Goal: Navigation & Orientation: Find specific page/section

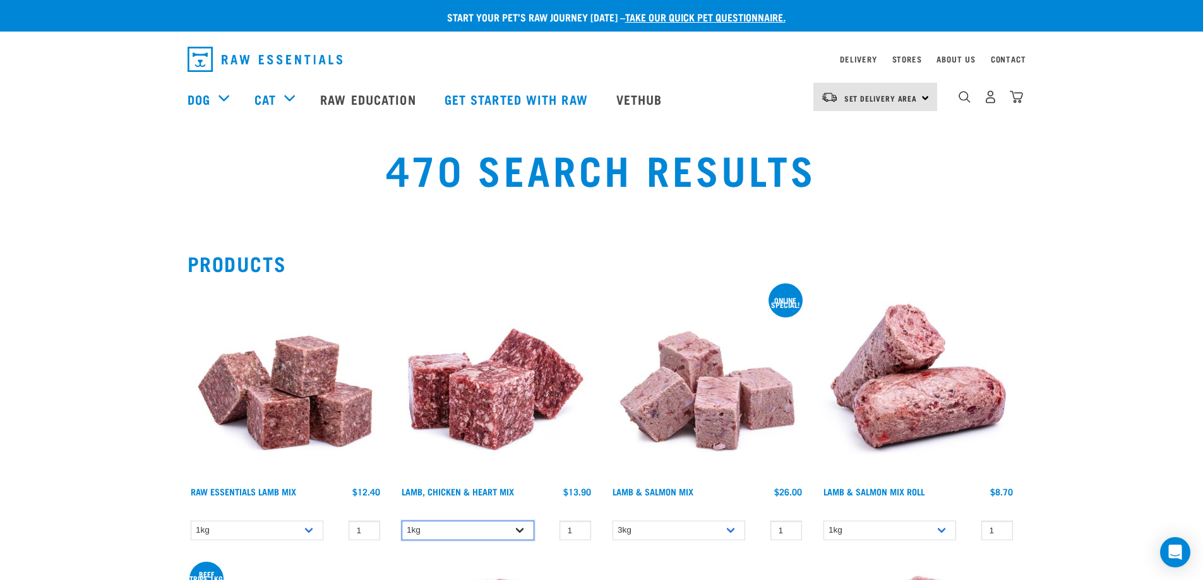
click at [518, 528] on select "1kg 3kg" at bounding box center [468, 531] width 133 height 20
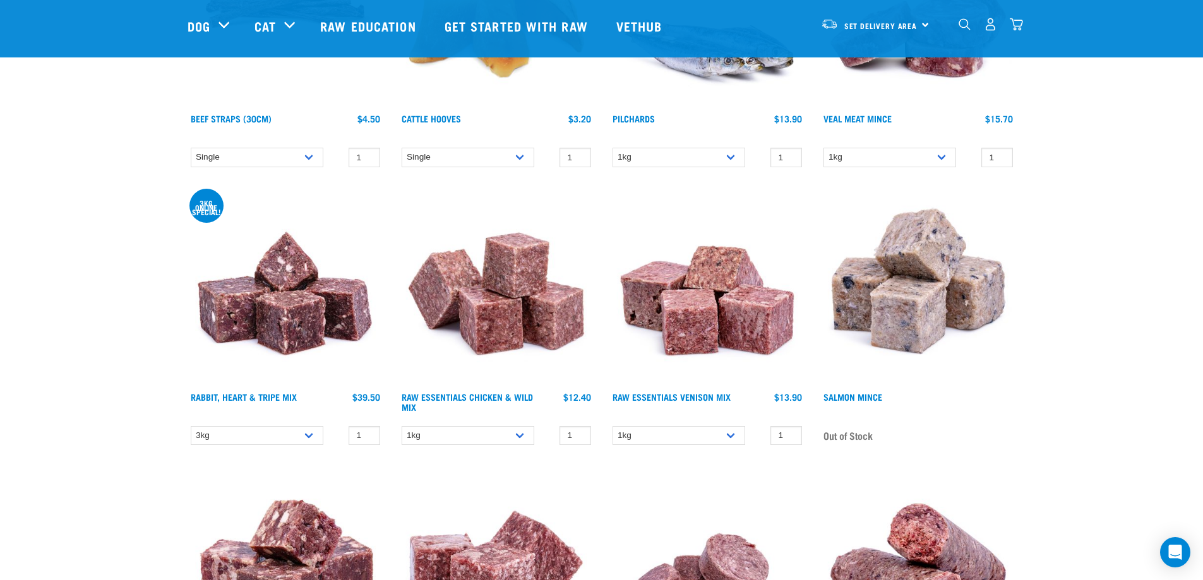
scroll to position [1705, 0]
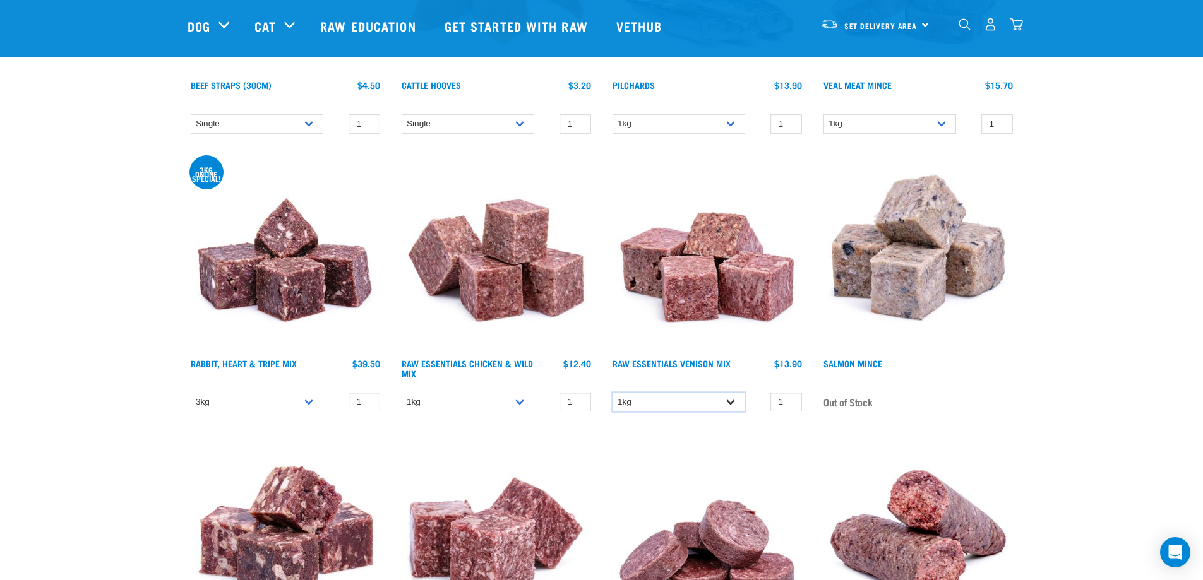
click at [734, 395] on select "1kg 3kg Bulk (20kg)" at bounding box center [678, 403] width 133 height 20
select select "732"
click at [612, 393] on select "1kg 3kg Bulk (20kg)" at bounding box center [678, 403] width 133 height 20
click at [523, 400] on select "1kg 3kg Bulk (10kg) Bulk (20kg)" at bounding box center [468, 403] width 133 height 20
select select "731"
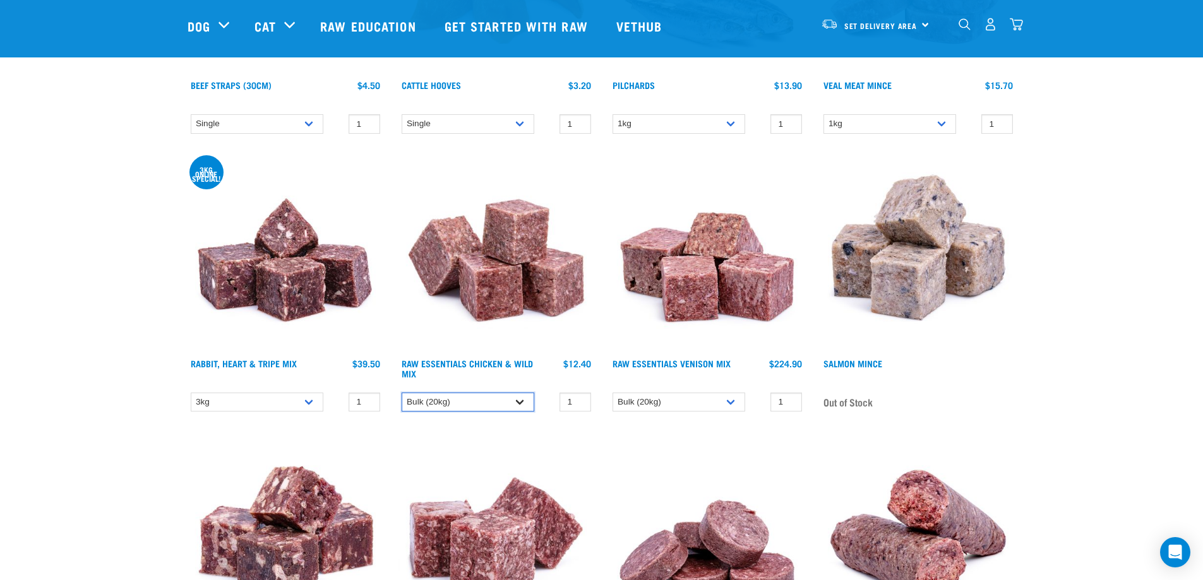
click at [402, 393] on select "1kg 3kg Bulk (10kg) Bulk (20kg)" at bounding box center [468, 403] width 133 height 20
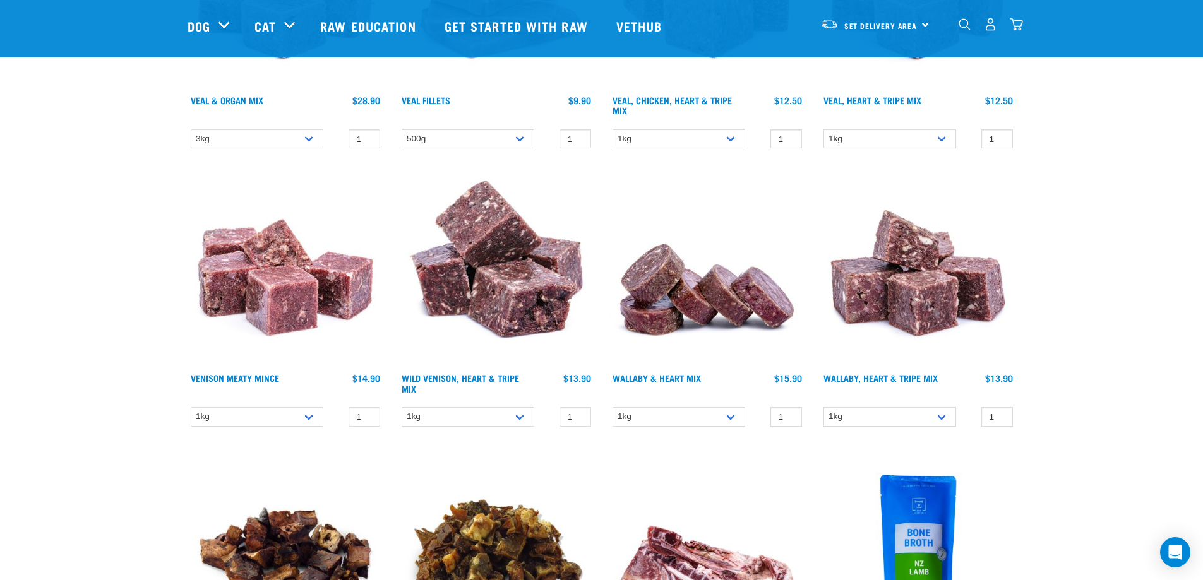
scroll to position [2525, 0]
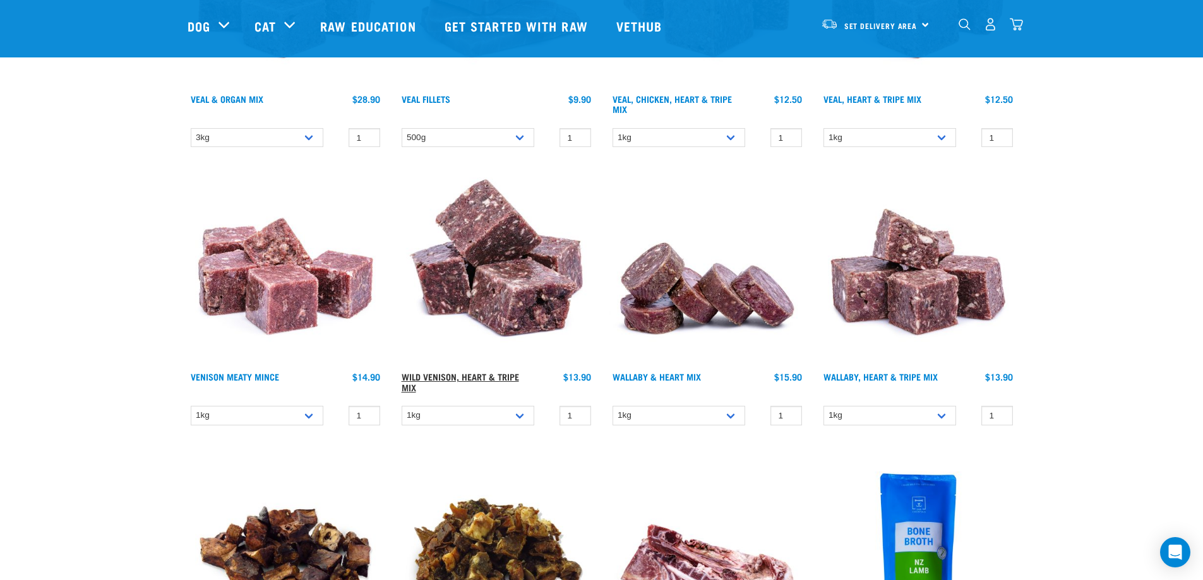
click at [498, 381] on link "Wild Venison, Heart & Tripe Mix" at bounding box center [460, 381] width 117 height 15
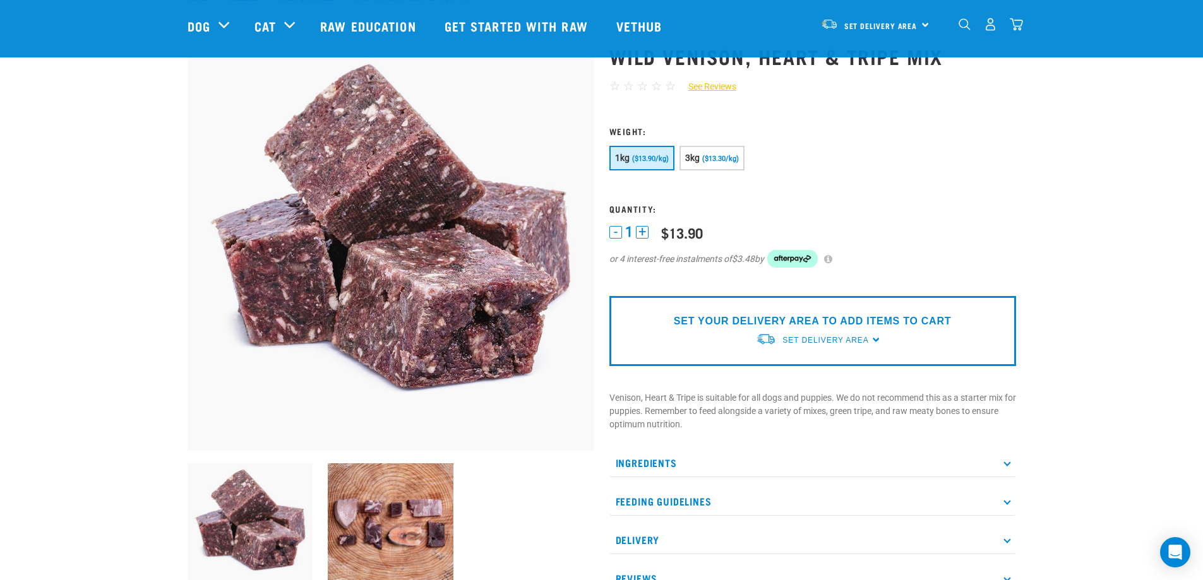
scroll to position [126, 0]
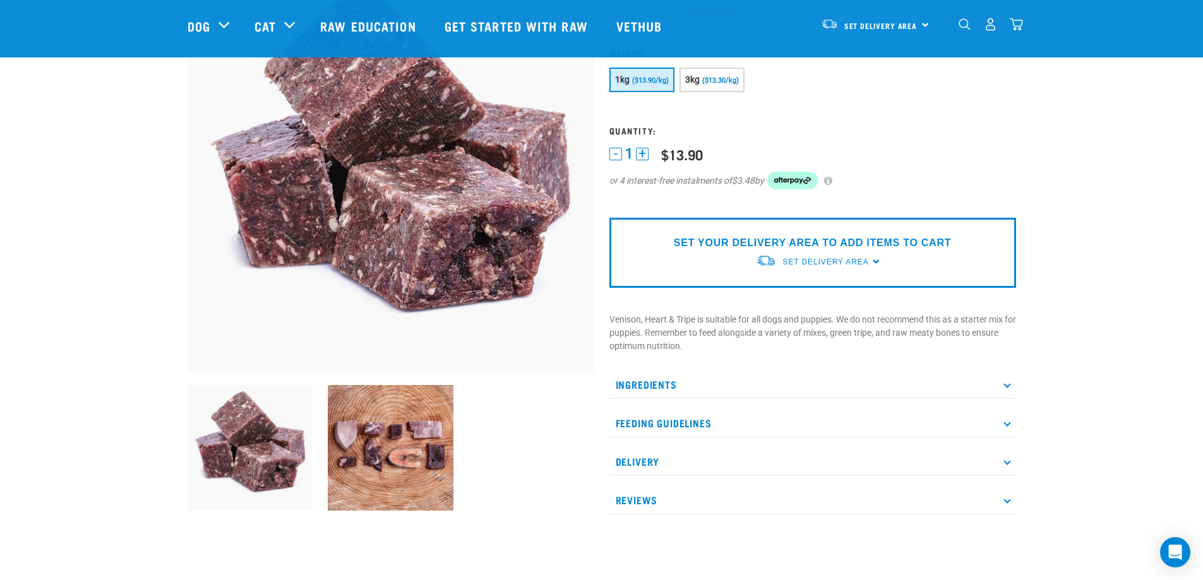
click at [1004, 386] on icon at bounding box center [1006, 384] width 7 height 7
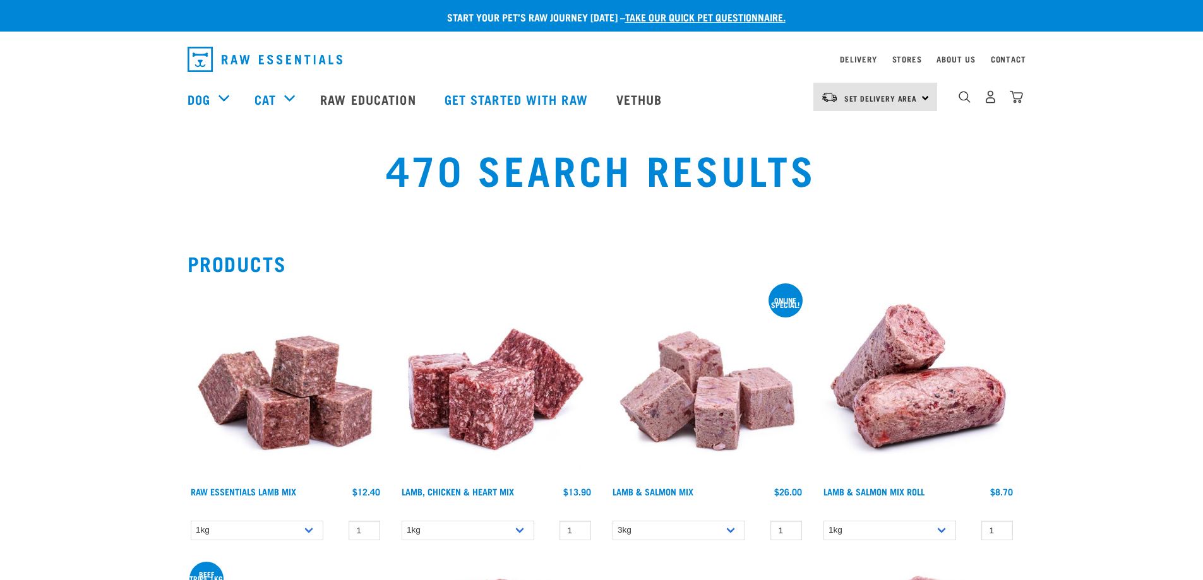
select select "731"
select select "732"
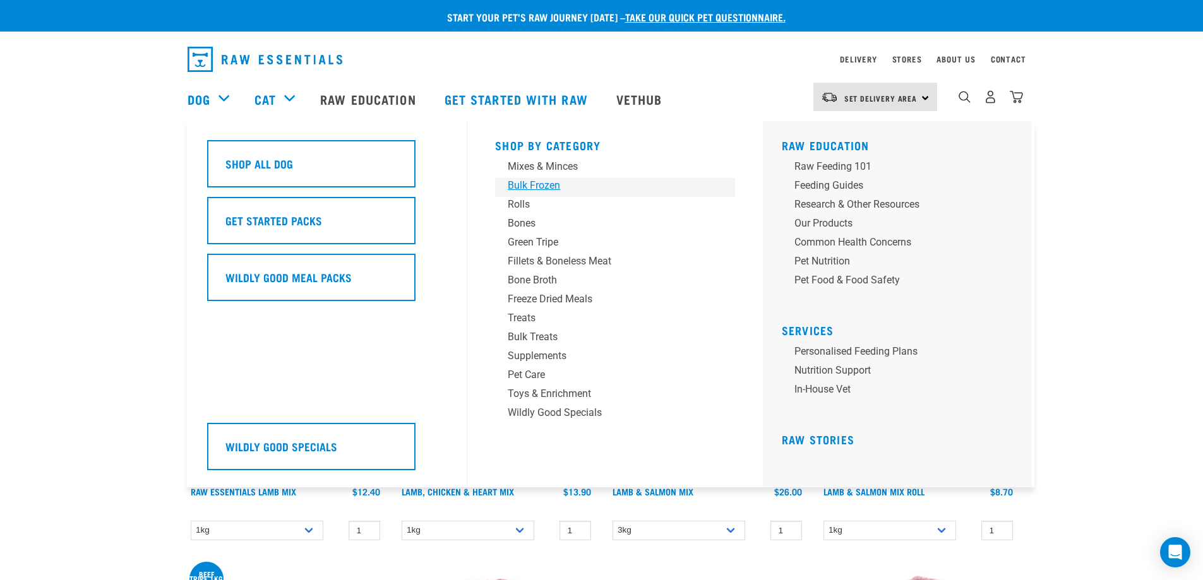
click at [542, 184] on div "Bulk Frozen" at bounding box center [606, 185] width 197 height 15
click at [518, 182] on div "Bulk Frozen" at bounding box center [606, 185] width 197 height 15
click at [542, 183] on div "Bulk Frozen" at bounding box center [606, 185] width 197 height 15
click at [541, 184] on div "Bulk Frozen" at bounding box center [606, 185] width 197 height 15
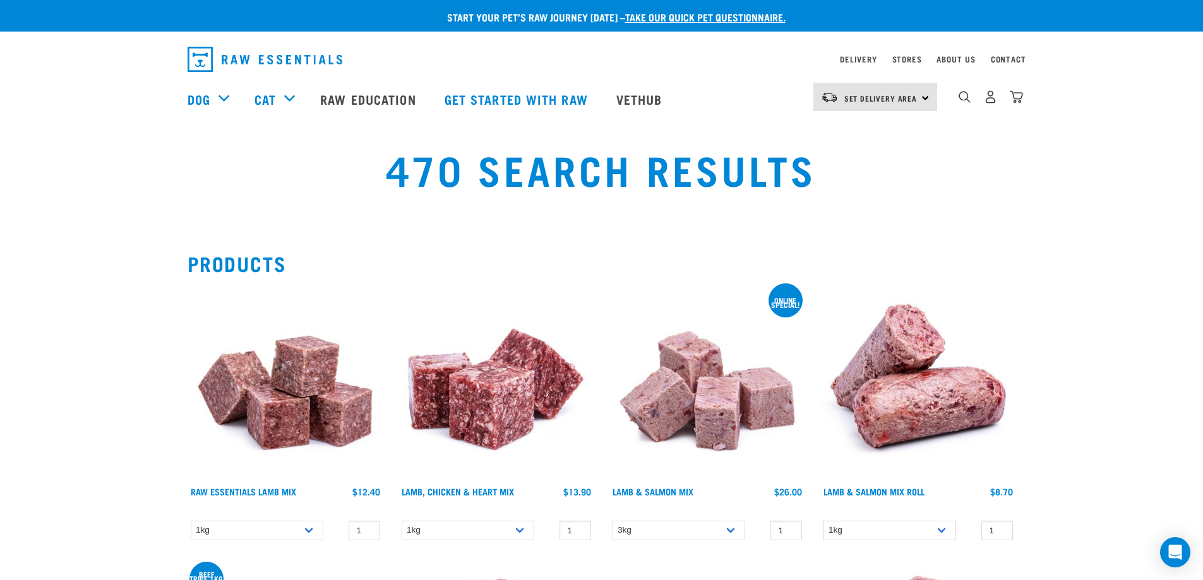
click at [919, 95] on div "Set Delivery Area [GEOGRAPHIC_DATA]" at bounding box center [875, 97] width 124 height 28
click at [871, 126] on link "[GEOGRAPHIC_DATA]" at bounding box center [873, 133] width 121 height 28
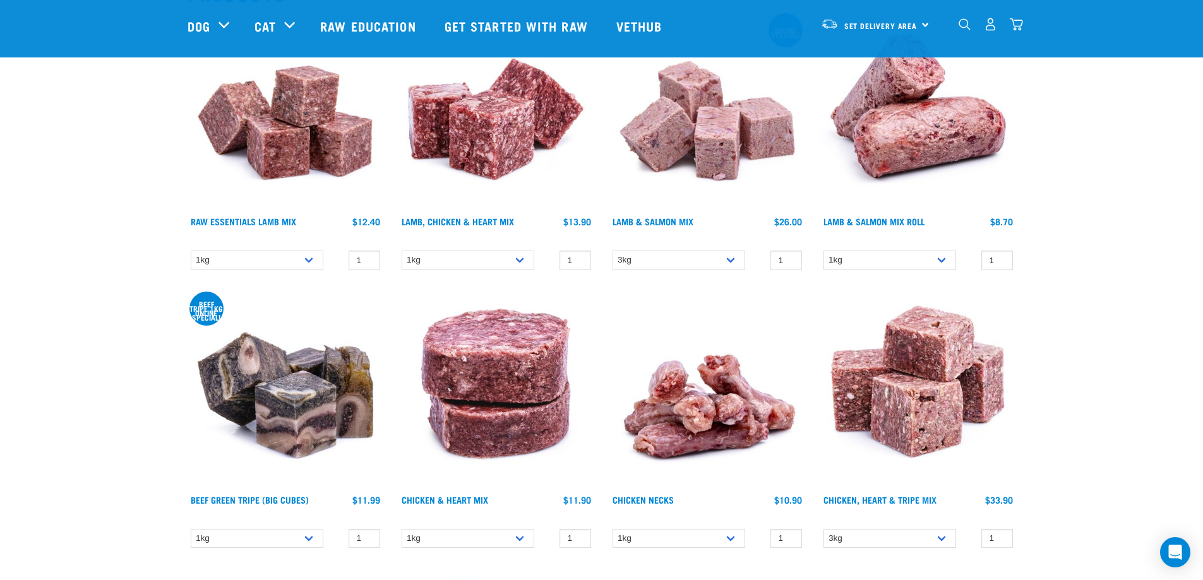
scroll to position [189, 0]
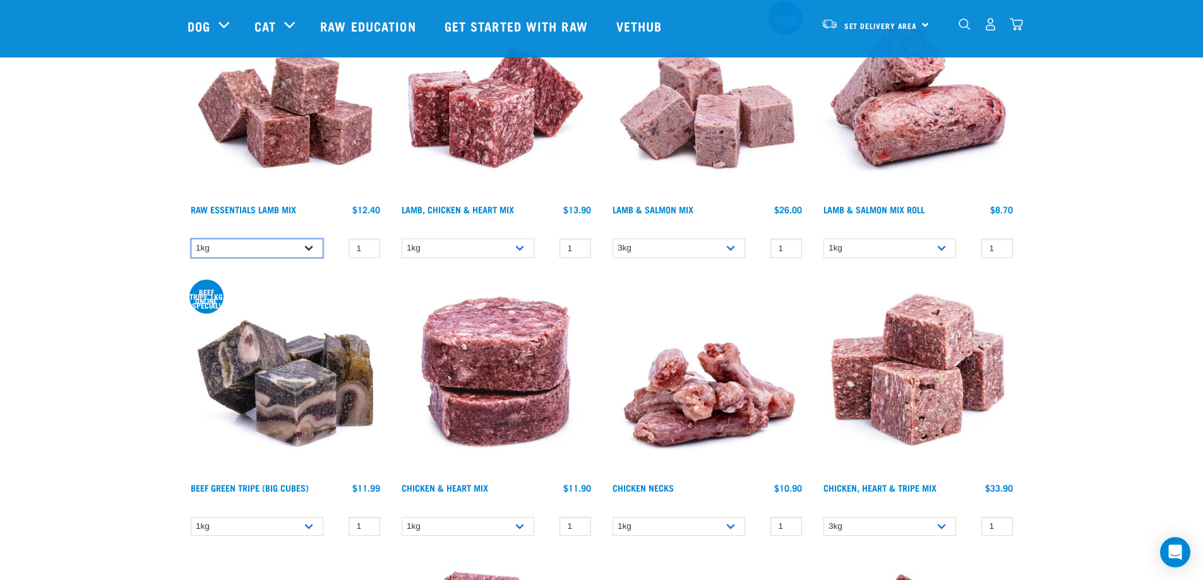
click at [307, 249] on select "1kg 3kg Bulk (10kg) Bulk (20kg)" at bounding box center [257, 249] width 133 height 20
select select "758"
click at [191, 239] on select "1kg 3kg Bulk (10kg) Bulk (20kg)" at bounding box center [257, 249] width 133 height 20
click at [734, 246] on select "3kg" at bounding box center [678, 249] width 133 height 20
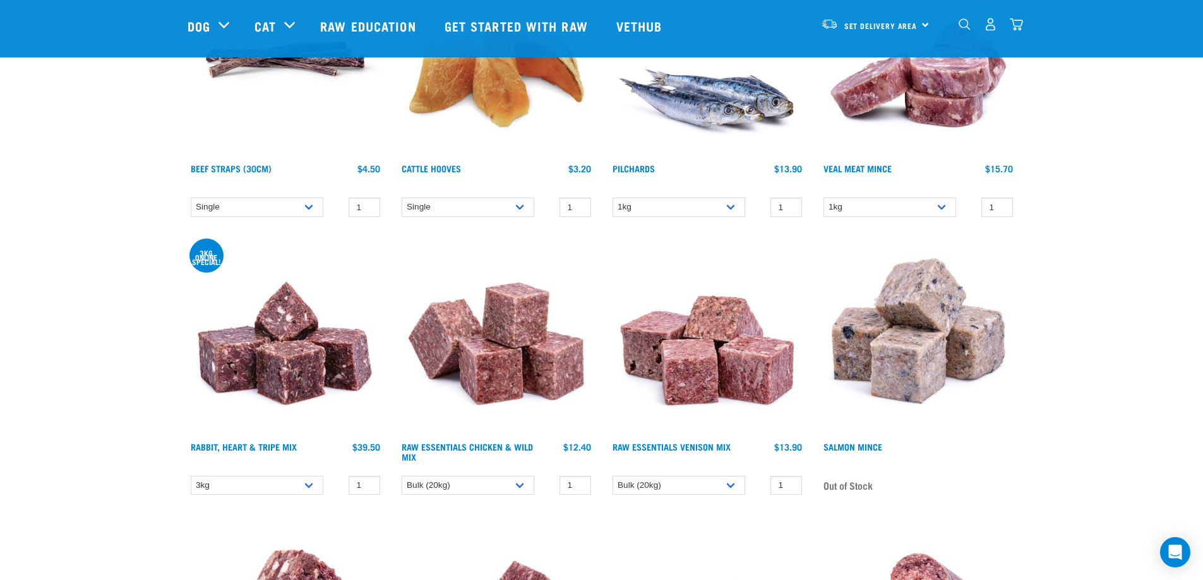
scroll to position [1641, 0]
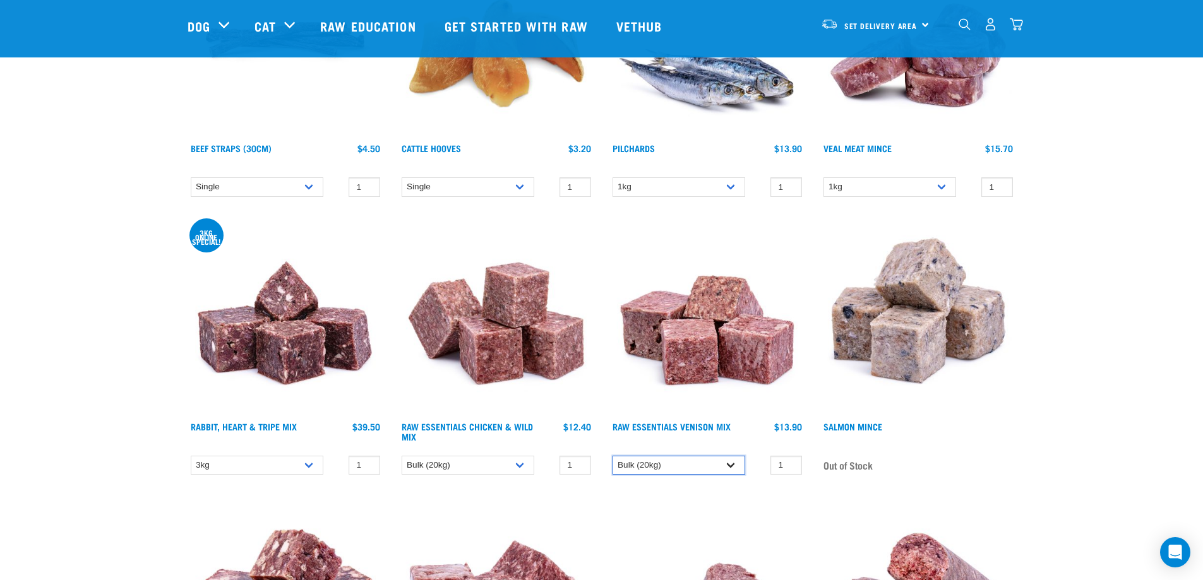
click at [732, 462] on select "1kg 3kg Bulk (20kg)" at bounding box center [678, 466] width 133 height 20
click at [612, 456] on select "1kg 3kg Bulk (20kg)" at bounding box center [678, 466] width 133 height 20
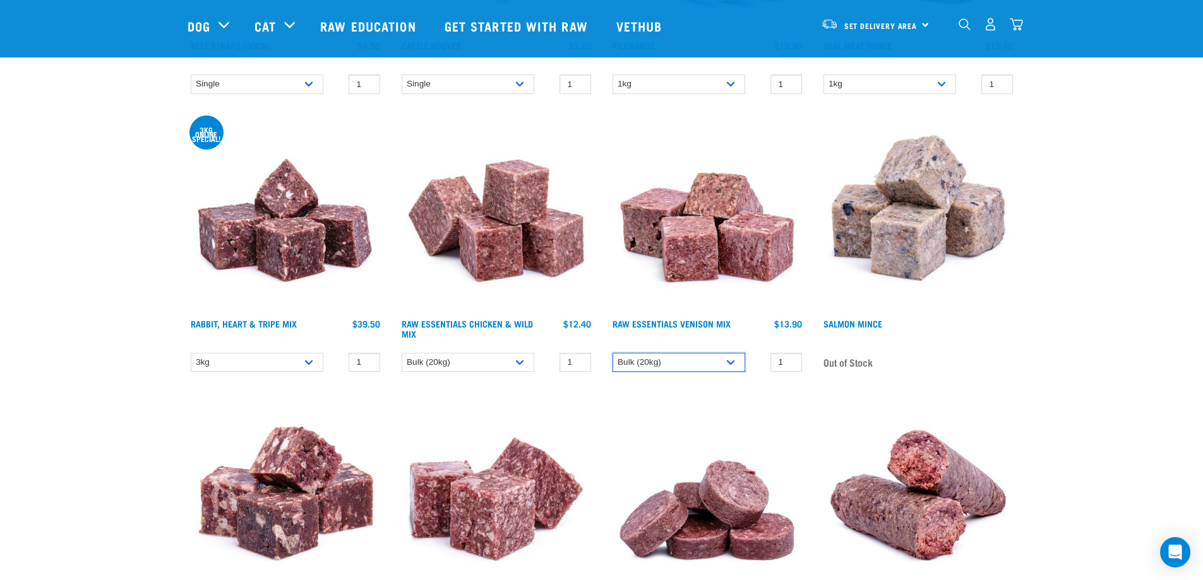
scroll to position [1831, 0]
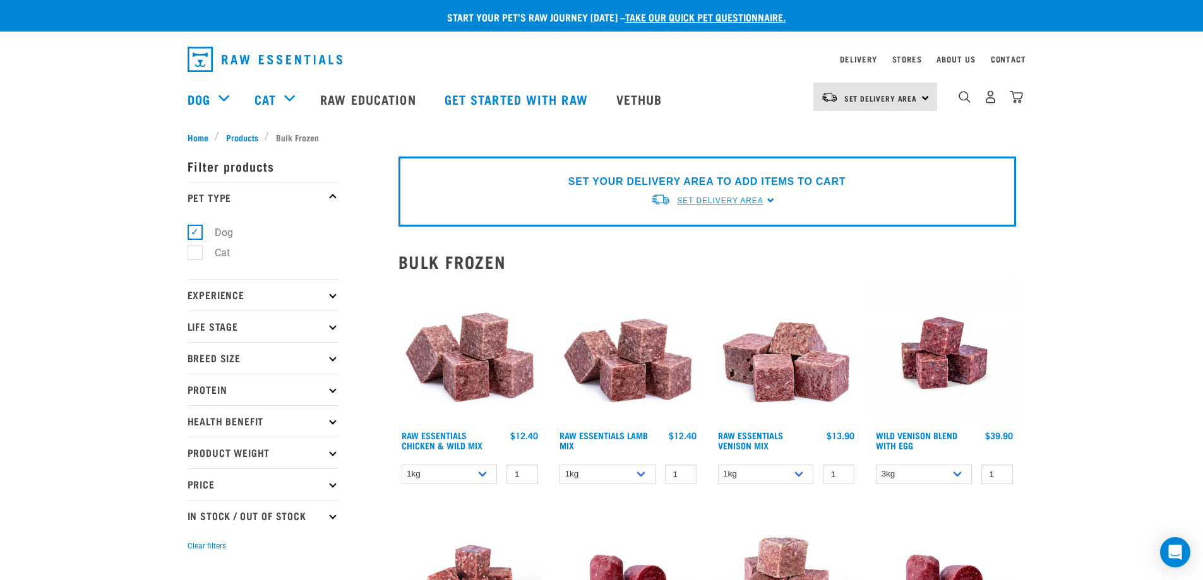
click at [753, 204] on span "Set Delivery Area" at bounding box center [720, 200] width 86 height 9
click at [693, 231] on link "[GEOGRAPHIC_DATA]" at bounding box center [713, 230] width 126 height 21
